Goal: Navigation & Orientation: Find specific page/section

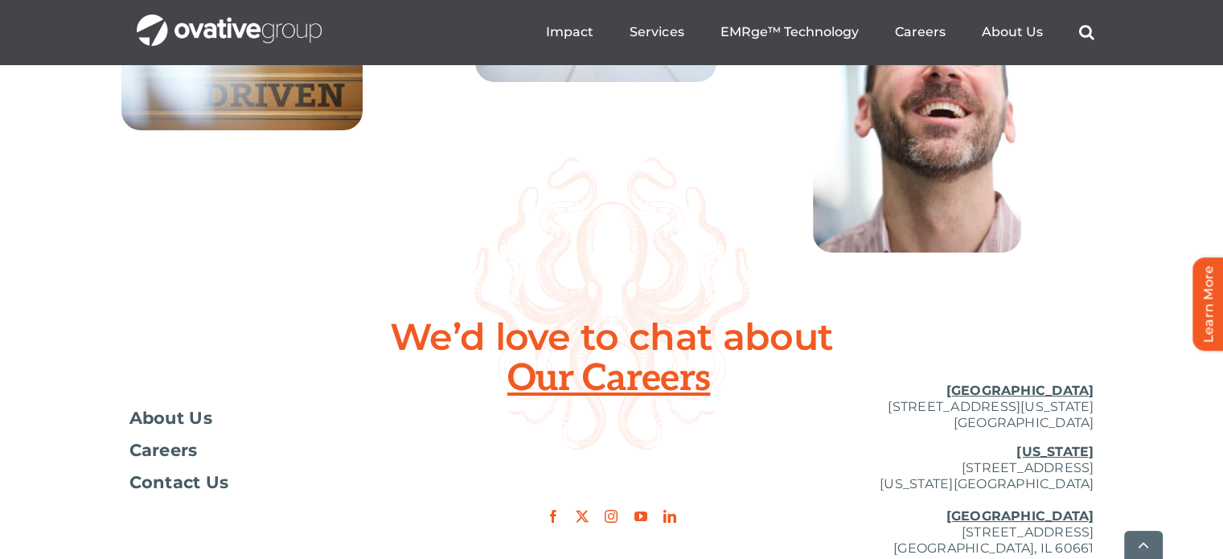
scroll to position [6108, 0]
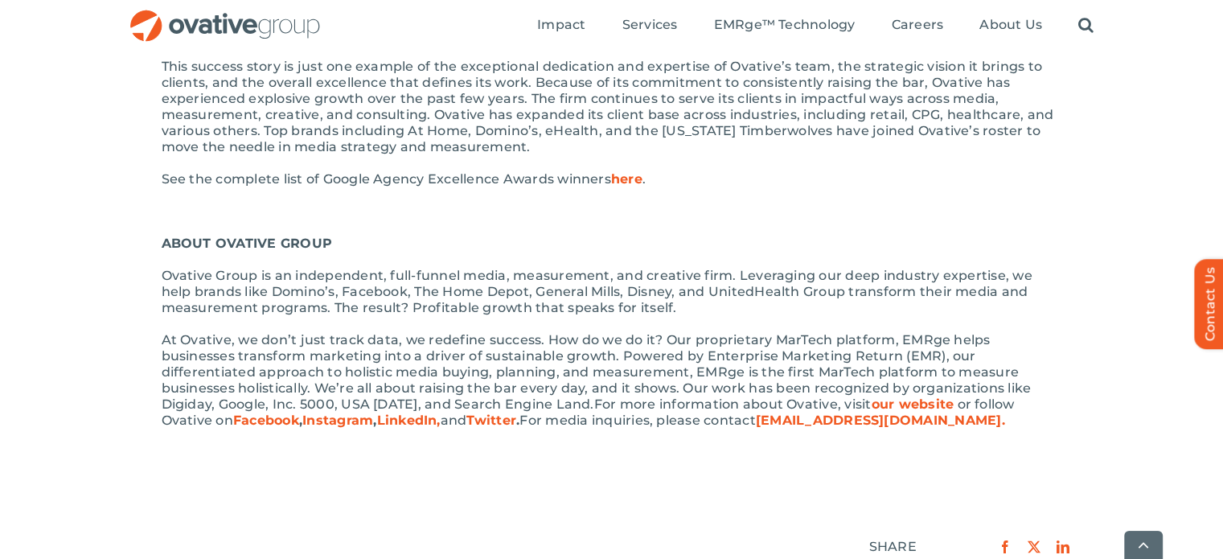
scroll to position [1124, 0]
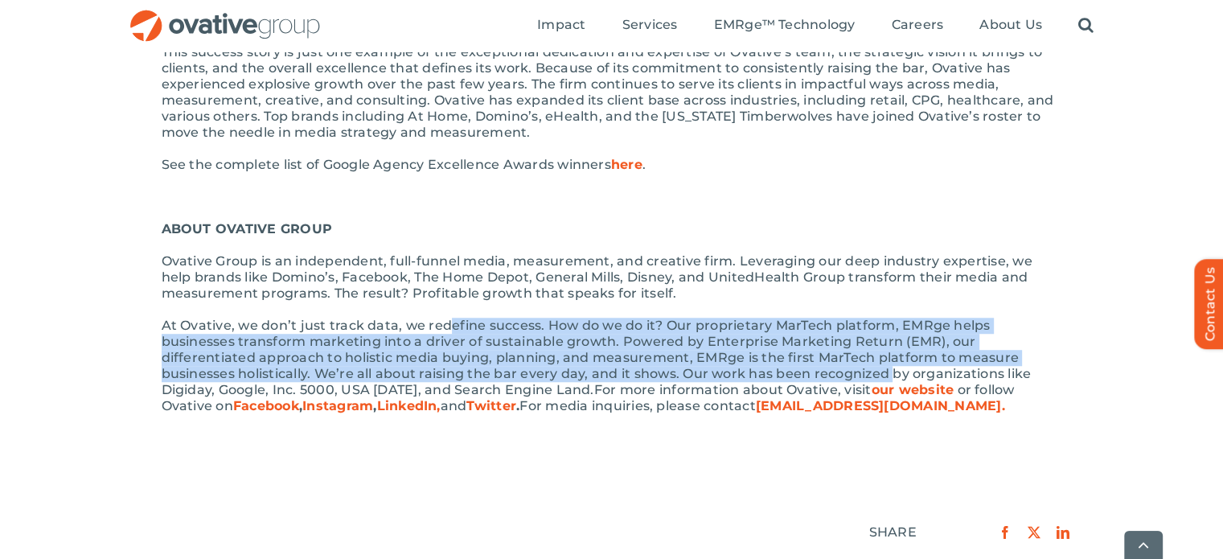
drag, startPoint x: 450, startPoint y: 327, endPoint x: 697, endPoint y: 368, distance: 250.3
click at [697, 368] on span "At Ovative, we don’t just track data, we redefine success. How do we do it? Our…" at bounding box center [597, 358] width 870 height 80
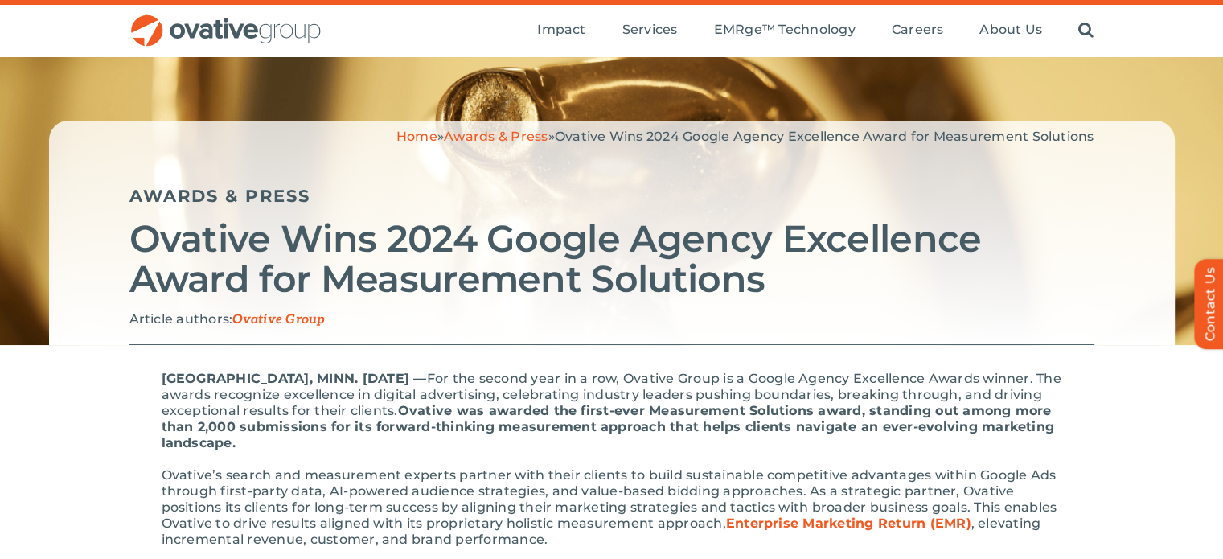
scroll to position [0, 0]
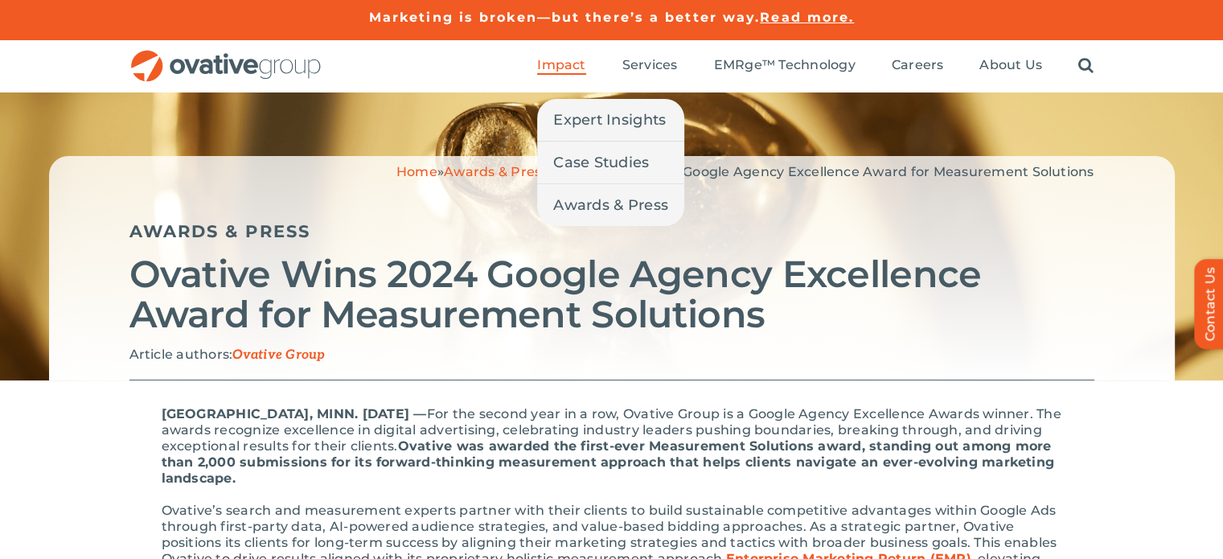
click at [565, 67] on span "Impact" at bounding box center [561, 65] width 48 height 16
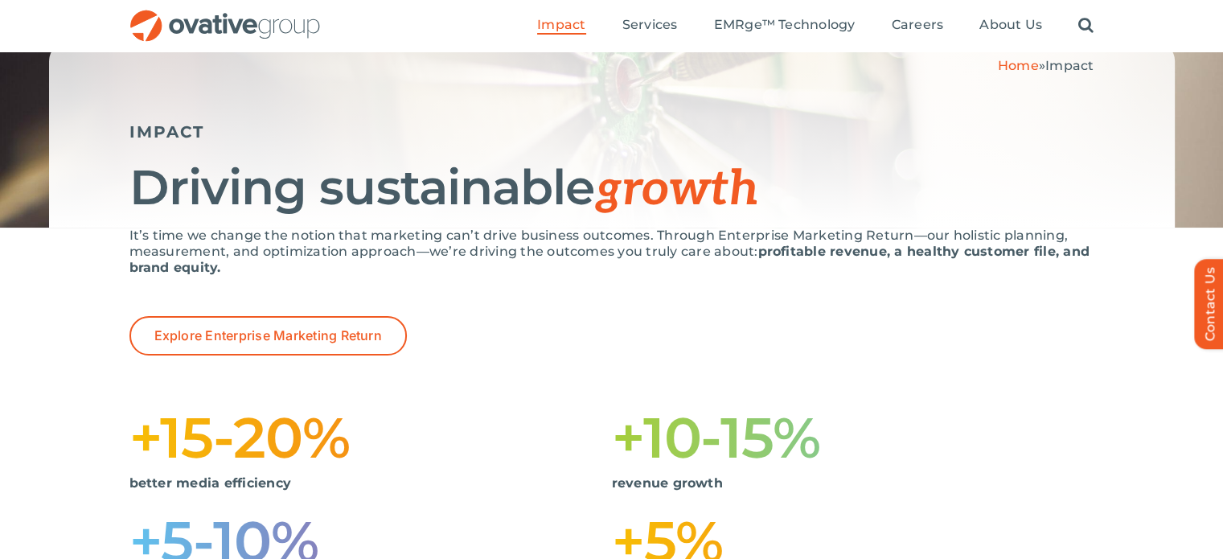
scroll to position [112, 0]
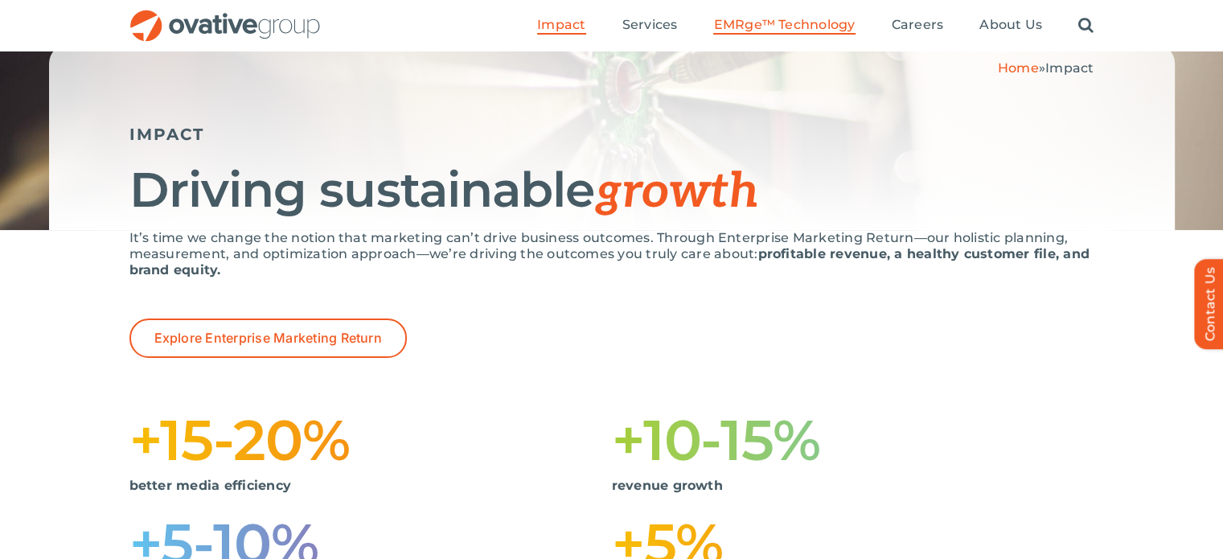
click at [757, 32] on span "EMRge™ Technology" at bounding box center [784, 25] width 142 height 16
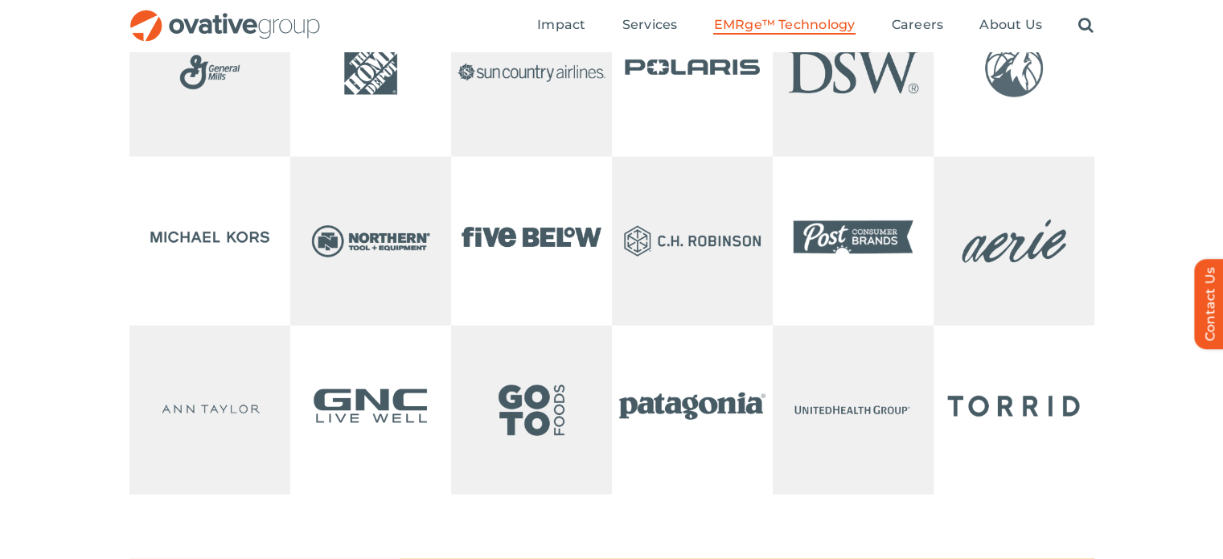
scroll to position [3522, 0]
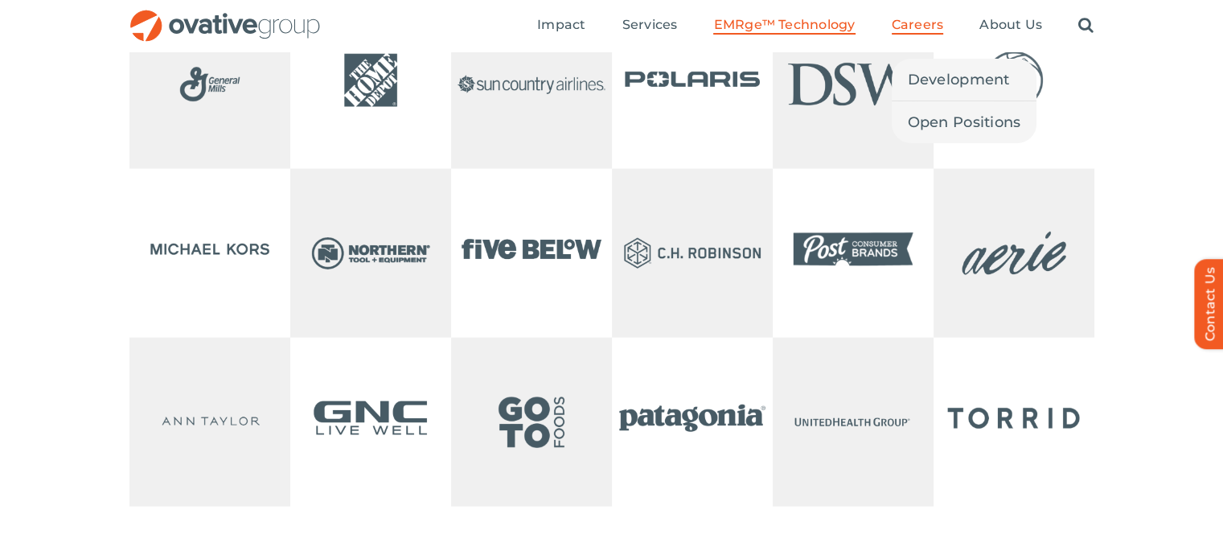
click at [898, 25] on span "Careers" at bounding box center [918, 25] width 52 height 16
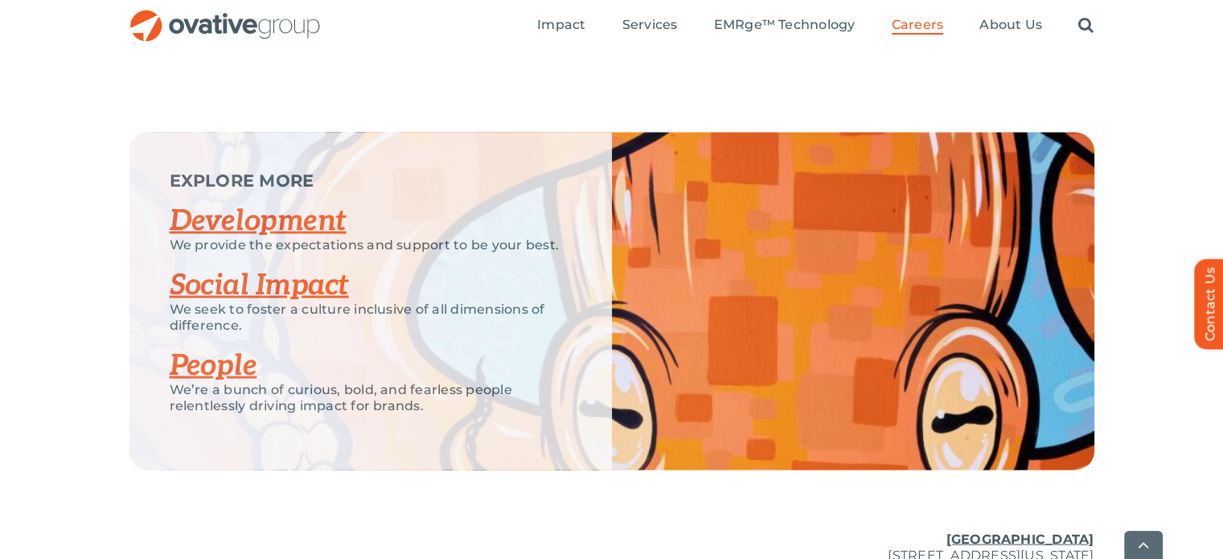
scroll to position [3269, 0]
